Goal: Information Seeking & Learning: Learn about a topic

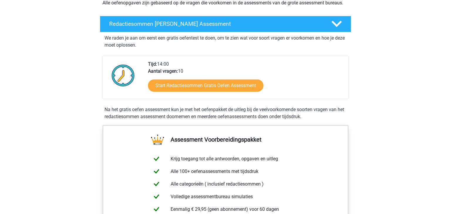
scroll to position [80, 0]
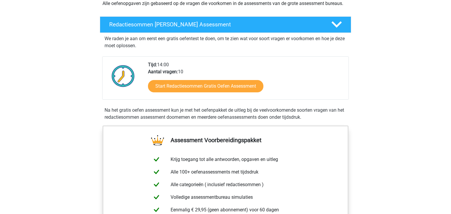
click at [201, 84] on div "Start Redactiesommen Gratis Oefen Assessment" at bounding box center [246, 87] width 196 height 24
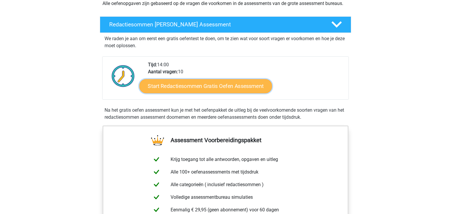
click at [197, 93] on link "Start Redactiesommen Gratis Oefen Assessment" at bounding box center [205, 86] width 133 height 14
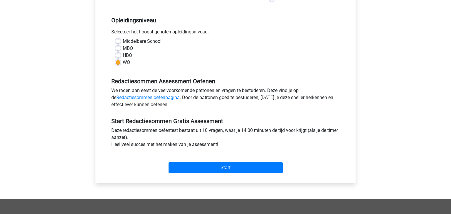
scroll to position [132, 0]
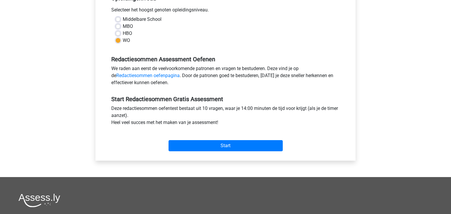
click at [237, 155] on div "Categorie: Redactiesommen Tijd: 14:00 Aantal vragen: 10 Gemiddelde % correct: 5…" at bounding box center [225, 49] width 251 height 223
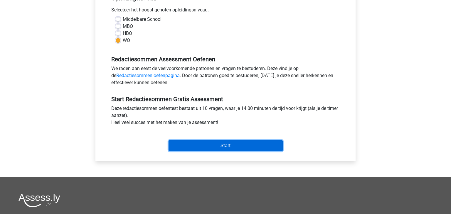
click at [244, 148] on input "Start" at bounding box center [226, 145] width 114 height 11
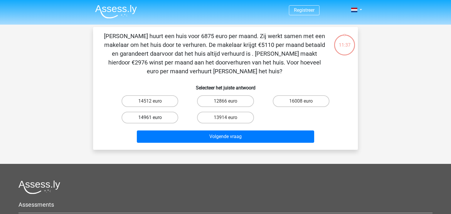
click at [160, 116] on label "14961 euro" at bounding box center [150, 118] width 57 height 12
click at [154, 118] on input "14961 euro" at bounding box center [152, 120] width 4 height 4
radio input "true"
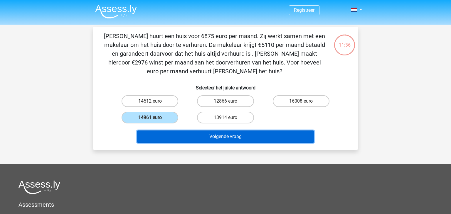
click at [194, 131] on button "Volgende vraag" at bounding box center [226, 137] width 178 height 12
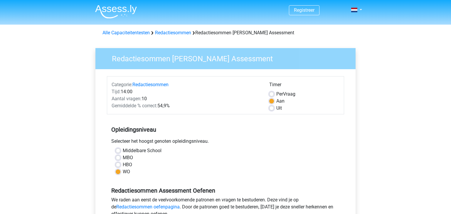
scroll to position [132, 0]
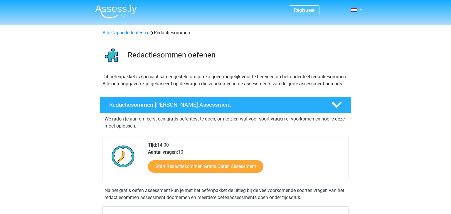
scroll to position [80, 0]
